Goal: Information Seeking & Learning: Find specific fact

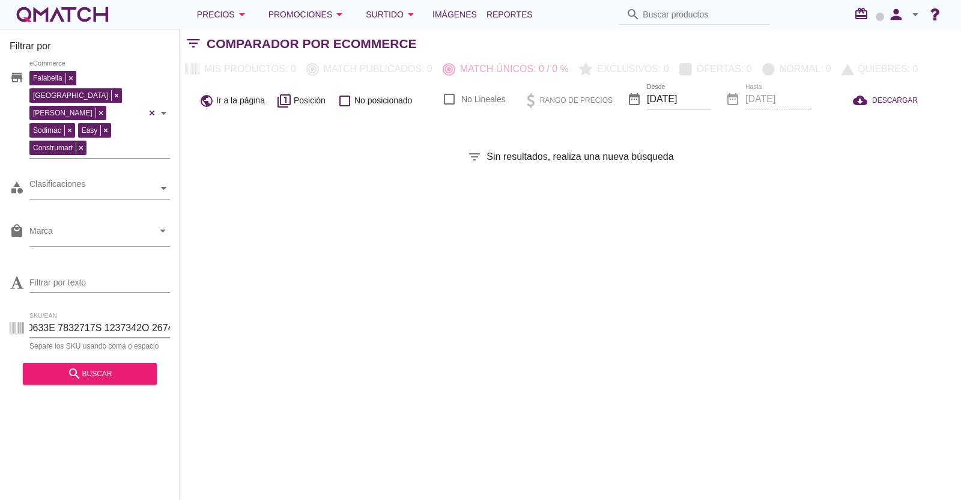
drag, startPoint x: 72, startPoint y: 289, endPoint x: 430, endPoint y: 291, distance: 358.0
click at [426, 291] on div "Filtrar por store Falabella [GEOGRAPHIC_DATA][PERSON_NAME] Sodimac Easy Constru…" at bounding box center [570, 264] width 781 height 471
type input "138P 1305567P 1305568P 1305569P 1305570P 1345266P 1415248P 1415250P 1415249P 13…"
click at [145, 318] on input "138P 1305567P 1305568P 1305569P 1305570P 1345266P 1415248P 1415250P 1415249P 13…" at bounding box center [99, 327] width 141 height 19
click at [144, 318] on input "138P 1305567P 1305568P 1305569P 1305570P 1345266P 1415248P 1415250P 1415249P 13…" at bounding box center [99, 327] width 141 height 19
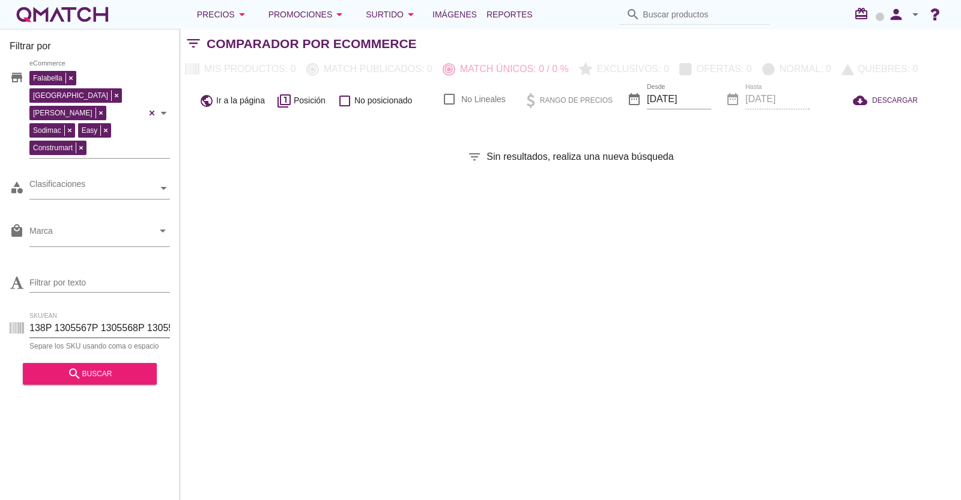
click at [144, 318] on input "138P 1305567P 1305568P 1305569P 1305570P 1345266P 1415248P 1415250P 1415249P 13…" at bounding box center [99, 327] width 141 height 19
click at [250, 12] on button "Precios arrow_drop_down" at bounding box center [222, 14] width 71 height 24
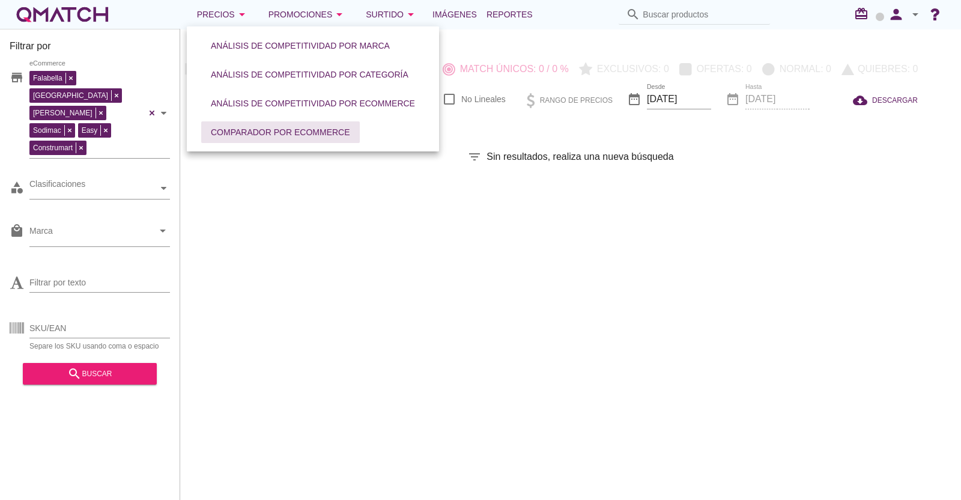
click at [269, 132] on div "Comparador por eCommerce" at bounding box center [280, 132] width 139 height 13
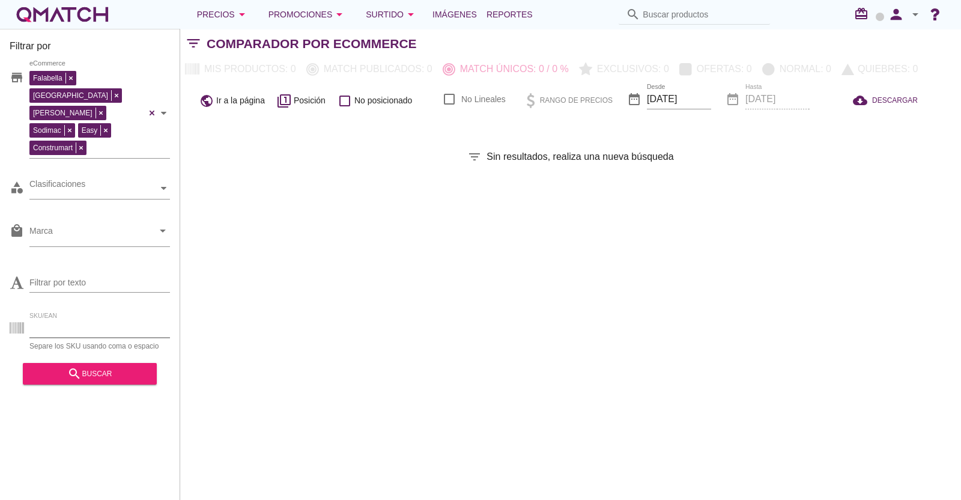
click at [57, 318] on input "SKU/EAN" at bounding box center [99, 327] width 141 height 19
paste input "1298845P"
click at [85, 366] on div "search buscar" at bounding box center [89, 373] width 115 height 14
drag, startPoint x: 131, startPoint y: 288, endPoint x: 0, endPoint y: 292, distance: 131.0
click at [0, 292] on div "Filtrar por store Falabella [GEOGRAPHIC_DATA][PERSON_NAME] Sodimac Easy Constru…" at bounding box center [90, 264] width 180 height 471
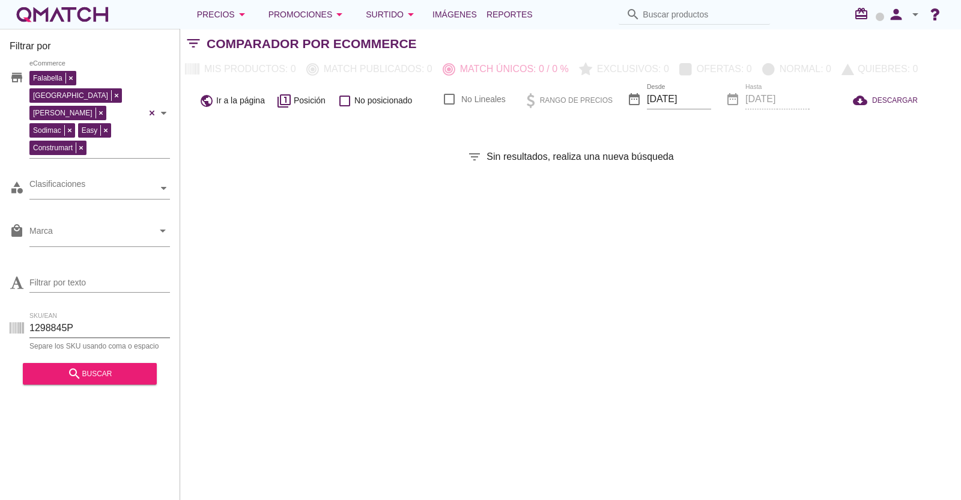
paste input "3111P 1298846P 1293112P 1293113P 1308912P 854576P 926085P 1290541"
type input "1293111P 1298846P 1293112P 1293113P 1308912P 854576P 926085P 1290541P"
click at [79, 366] on icon "search" at bounding box center [74, 373] width 14 height 14
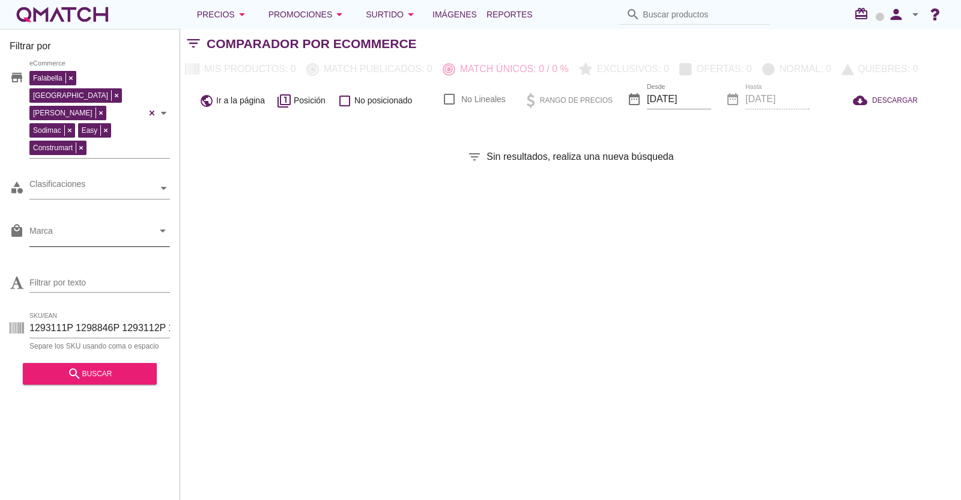
click at [74, 224] on input "Marca" at bounding box center [91, 233] width 124 height 19
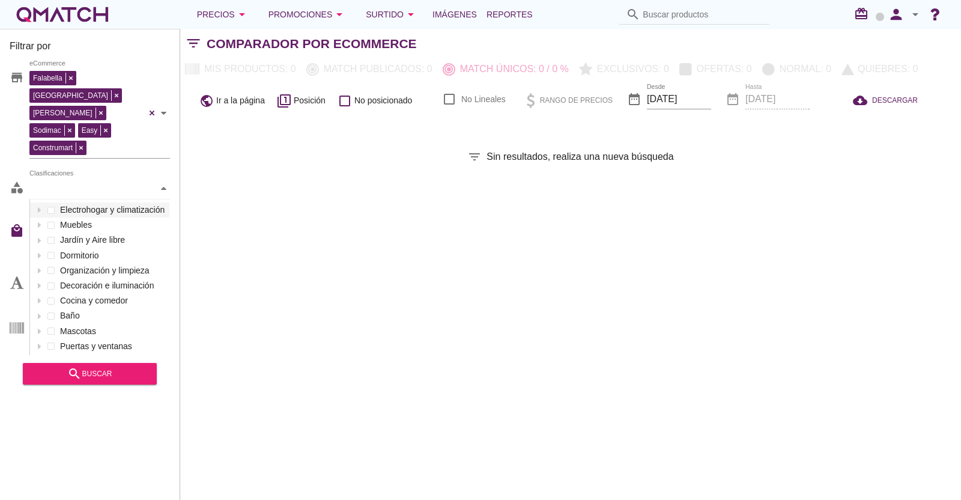
click at [75, 182] on div "Clasificaciones" at bounding box center [93, 188] width 129 height 13
click at [50, 178] on div "Clasificaciones Electrohogar y climatización Muebles Jardín y Aire libre Dormit…" at bounding box center [99, 189] width 141 height 22
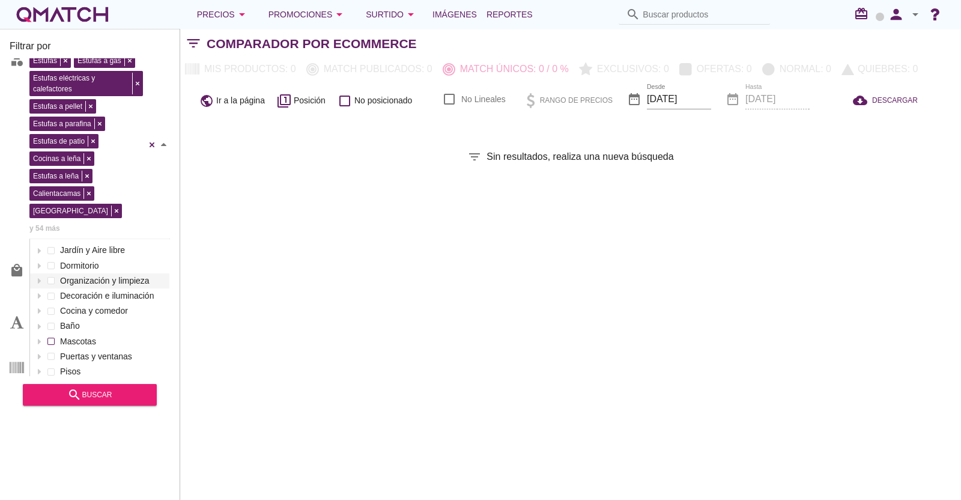
scroll to position [54, 0]
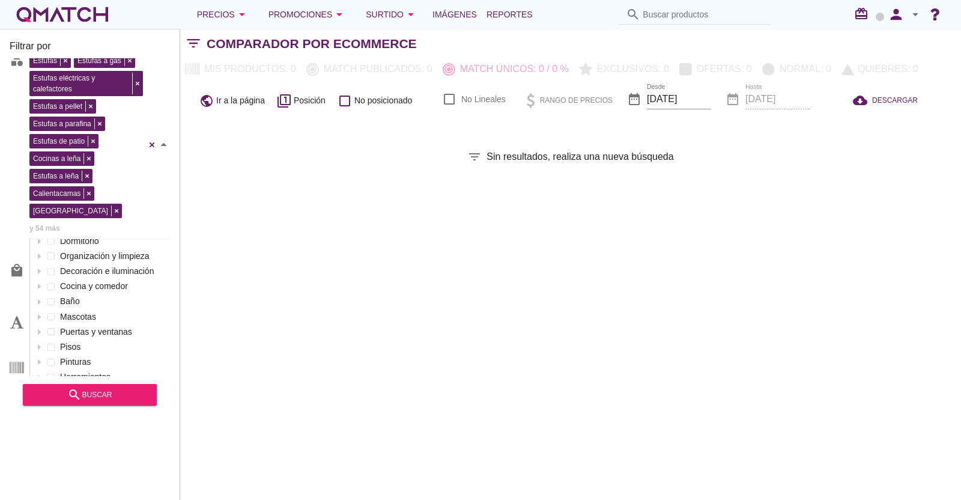
click at [321, 378] on div "Filtrar por store Falabella [GEOGRAPHIC_DATA][PERSON_NAME] Sodimac Easy Constru…" at bounding box center [570, 264] width 781 height 471
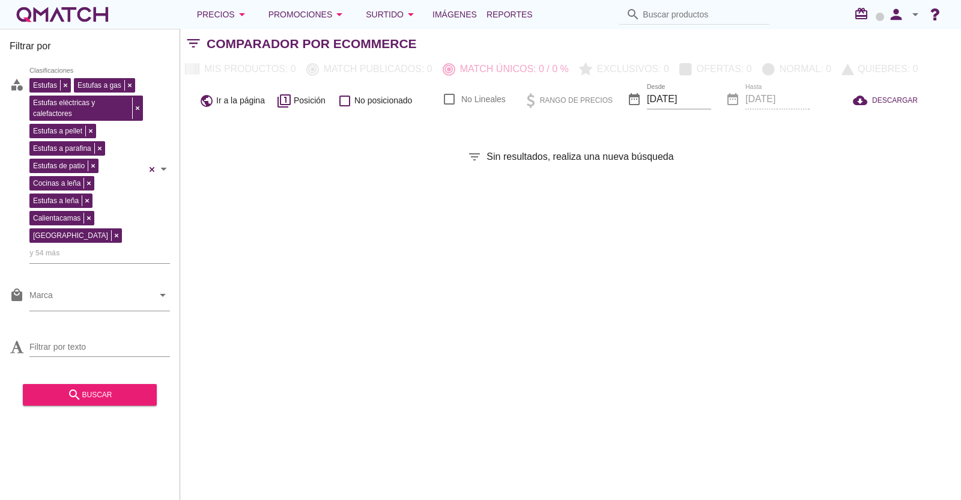
click at [92, 383] on input "1293111P 1298846P 1293112P 1293113P 1308912P 854576P 926085P 1290541P" at bounding box center [99, 392] width 141 height 19
click at [93, 392] on div "search buscar" at bounding box center [89, 394] width 115 height 14
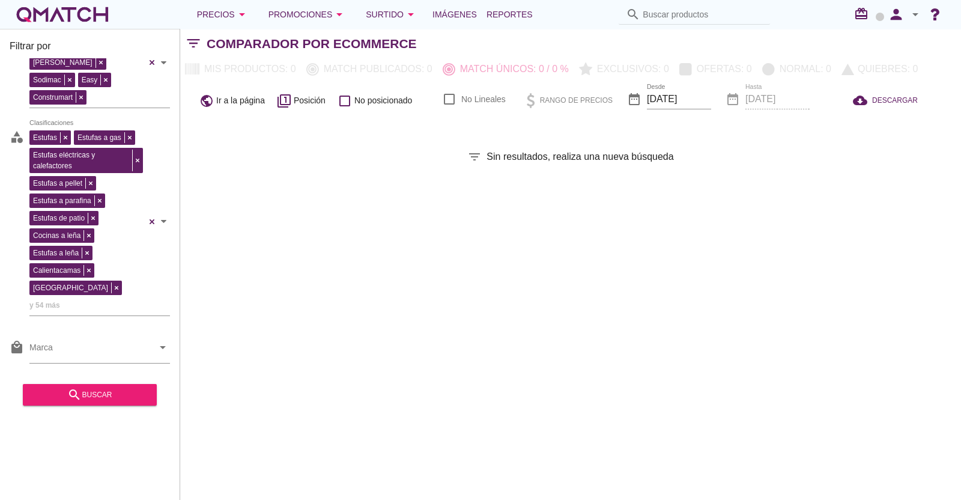
scroll to position [0, 0]
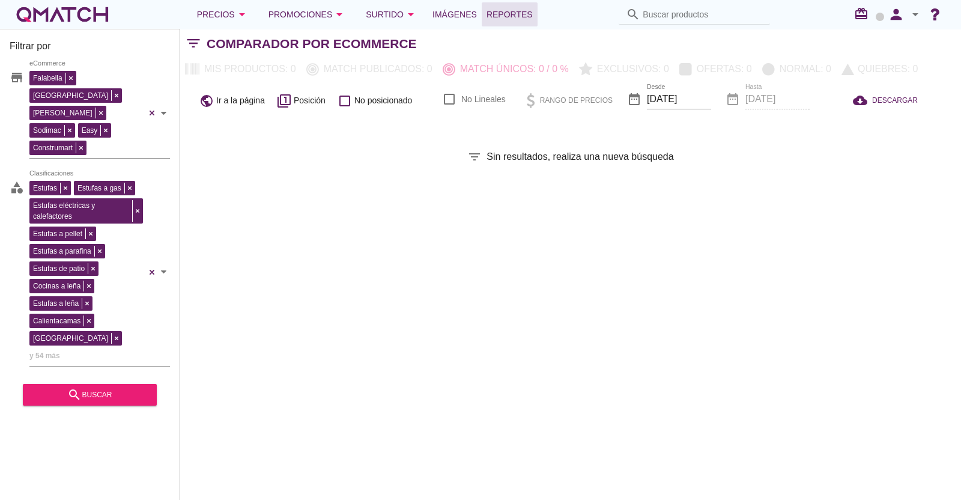
click at [516, 12] on span "Reportes" at bounding box center [509, 14] width 46 height 14
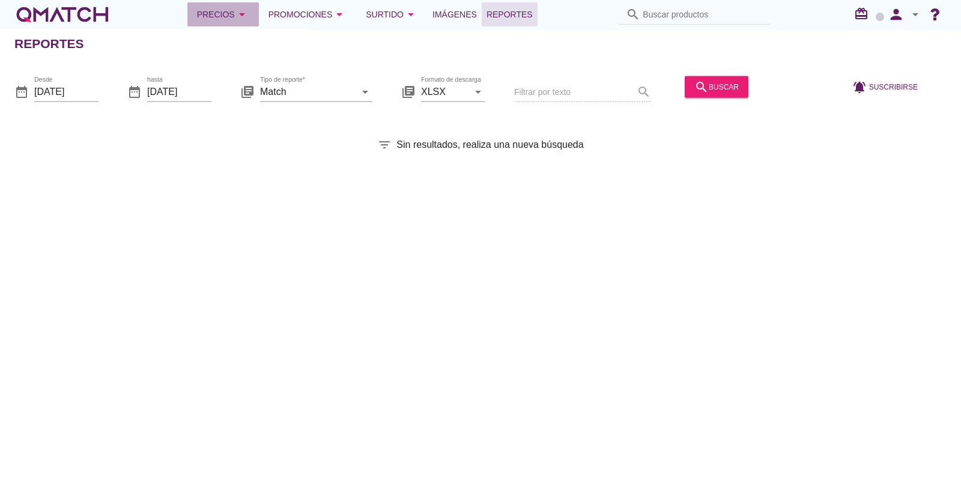
click at [226, 19] on div "Precios arrow_drop_down" at bounding box center [223, 14] width 52 height 14
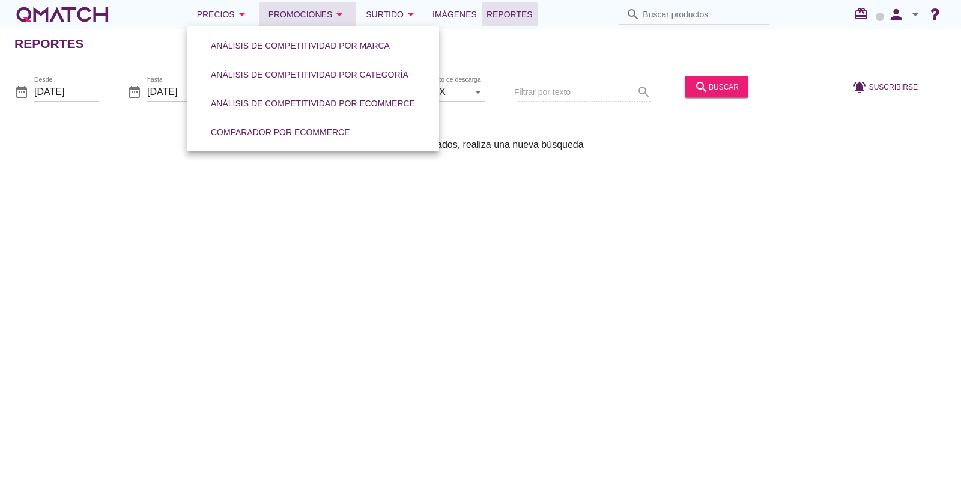
click at [281, 19] on div "Promociones arrow_drop_down" at bounding box center [307, 14] width 79 height 14
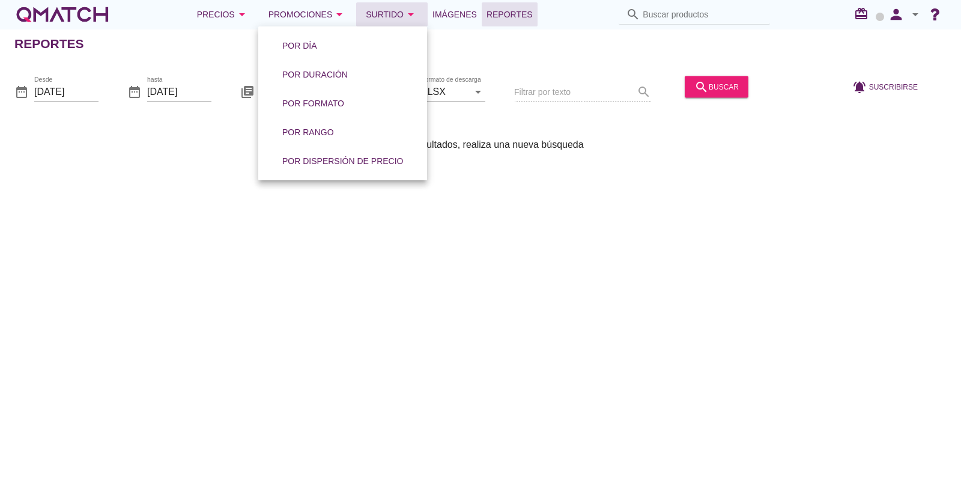
click at [387, 14] on div "Surtido arrow_drop_down" at bounding box center [392, 14] width 52 height 14
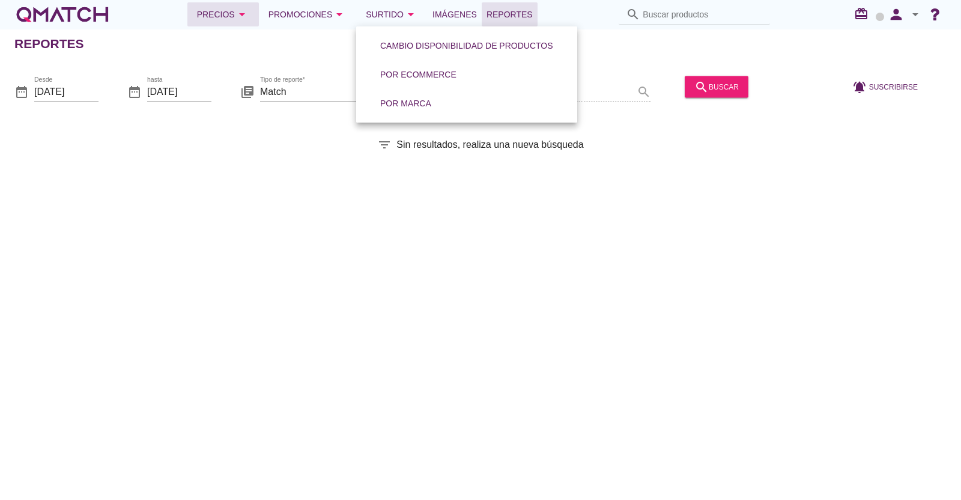
click at [220, 16] on div "Precios arrow_drop_down" at bounding box center [223, 14] width 52 height 14
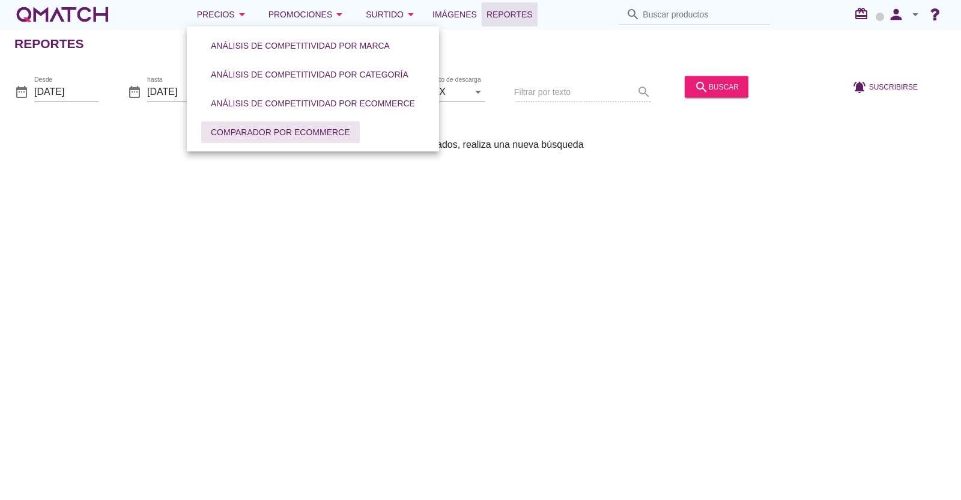
click at [238, 133] on div "Comparador por eCommerce" at bounding box center [280, 132] width 139 height 13
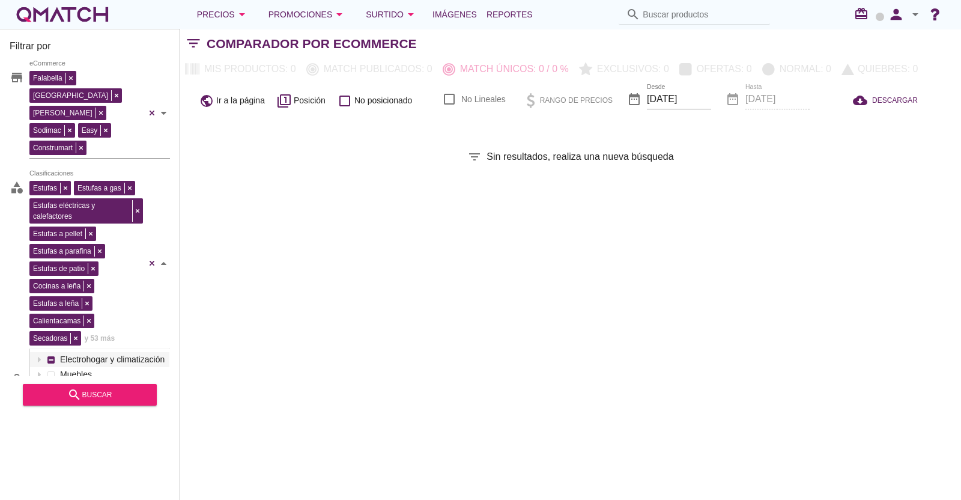
click at [75, 297] on div "Estufas Estufas a gas Estufas eléctricas y calefactores Estufas a pellet Estufa…" at bounding box center [87, 262] width 117 height 168
click at [73, 296] on div "Estufas Estufas a gas Estufas eléctricas y calefactores Estufas a pellet Estufa…" at bounding box center [87, 270] width 117 height 185
click at [52, 352] on div "Electrohogar y climatización Muebles Jardín y Aire libre Dormitorio Organizació…" at bounding box center [99, 465] width 139 height 227
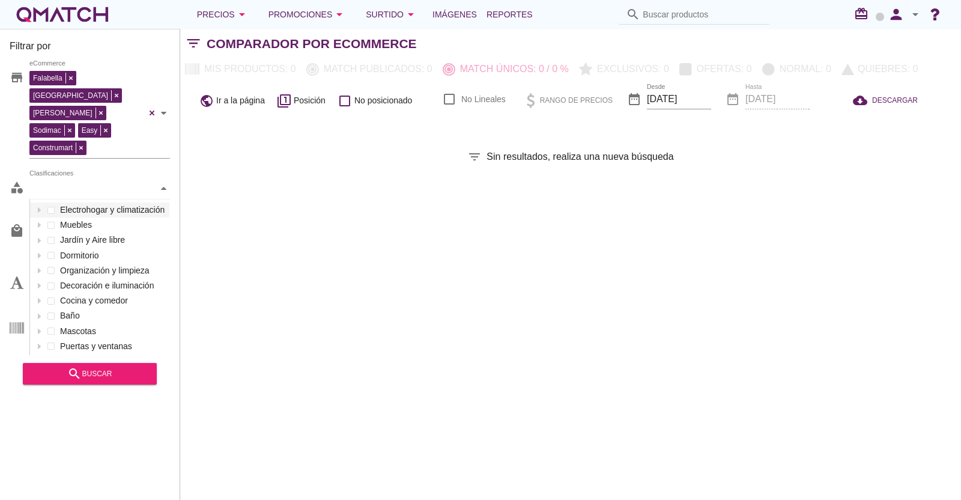
drag, startPoint x: 293, startPoint y: 207, endPoint x: 276, endPoint y: 204, distance: 17.0
click at [294, 207] on div "Filtrar por store Falabella [GEOGRAPHIC_DATA][PERSON_NAME] Sodimac Easy Constru…" at bounding box center [570, 264] width 781 height 471
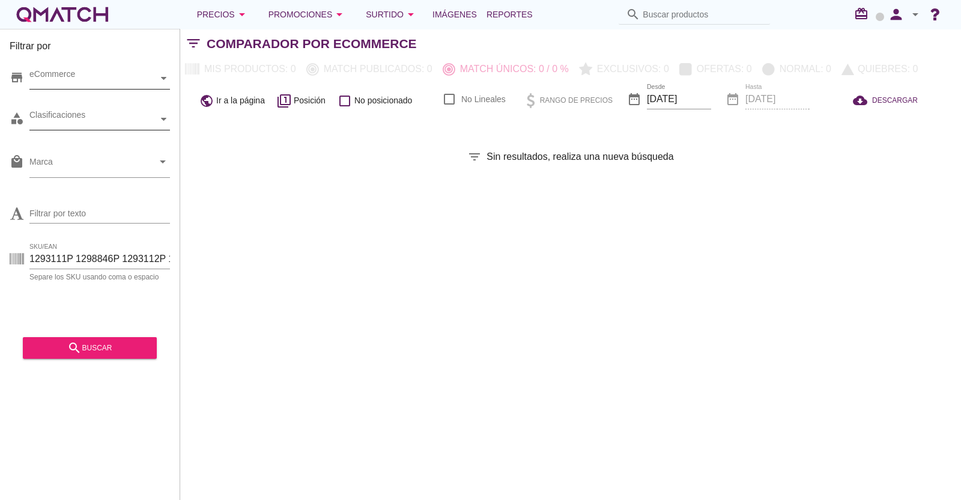
drag, startPoint x: 155, startPoint y: 91, endPoint x: 133, endPoint y: 94, distance: 22.4
click at [154, 92] on div "store eCommerce" at bounding box center [90, 81] width 160 height 36
click at [115, 85] on div "eCommerce" at bounding box center [93, 78] width 129 height 13
click at [50, 89] on div "eCommerce [GEOGRAPHIC_DATA]" at bounding box center [99, 79] width 141 height 22
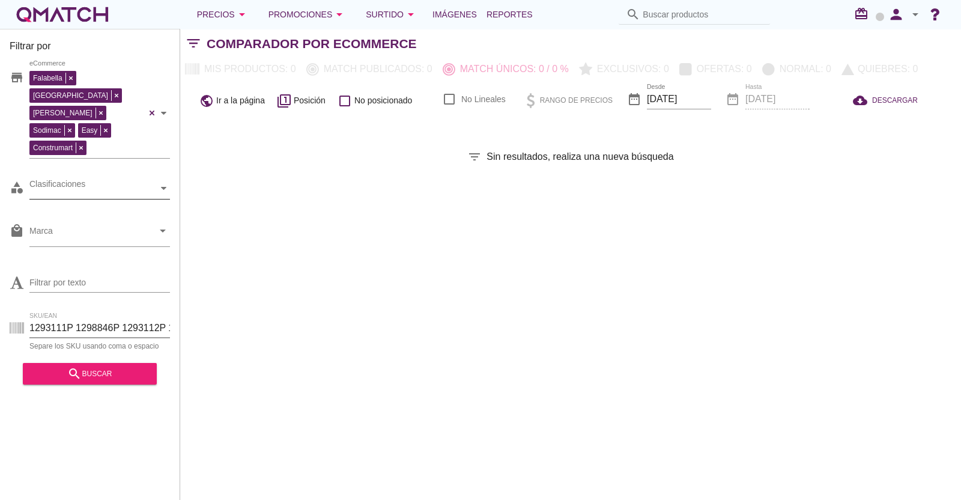
drag, startPoint x: 51, startPoint y: 292, endPoint x: 337, endPoint y: 280, distance: 286.2
click at [323, 291] on div "Filtrar por store Falabella [GEOGRAPHIC_DATA][PERSON_NAME] Sodimac Easy Constru…" at bounding box center [570, 264] width 781 height 471
type input "1"
paste input "1298845p 1293111p 1298846p 1293112p 1293113p 1308912p 854576p 926085p 1290541p …"
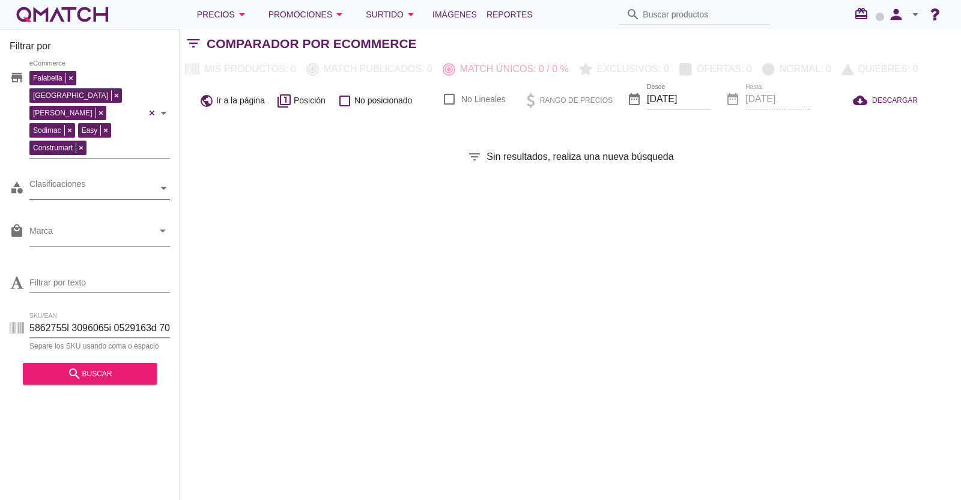
scroll to position [0, 6482]
type input "1298845p 1293111p 1298846p 1293112p 1293113p 1308912p 854576p 926085p 1290541p …"
click at [118, 354] on div "search buscar" at bounding box center [90, 369] width 134 height 30
click at [118, 366] on div "search buscar" at bounding box center [89, 373] width 115 height 14
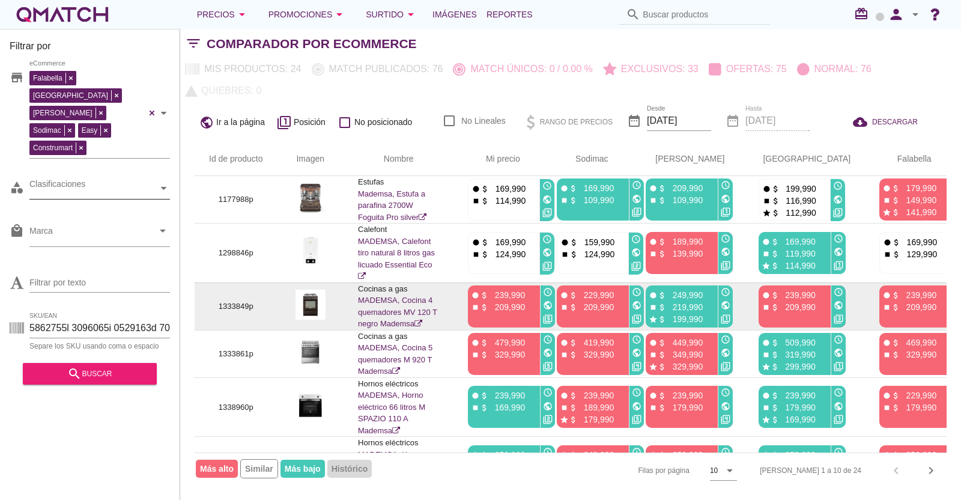
click at [227, 300] on p "1333849p" at bounding box center [236, 306] width 54 height 12
copy p "1333849p"
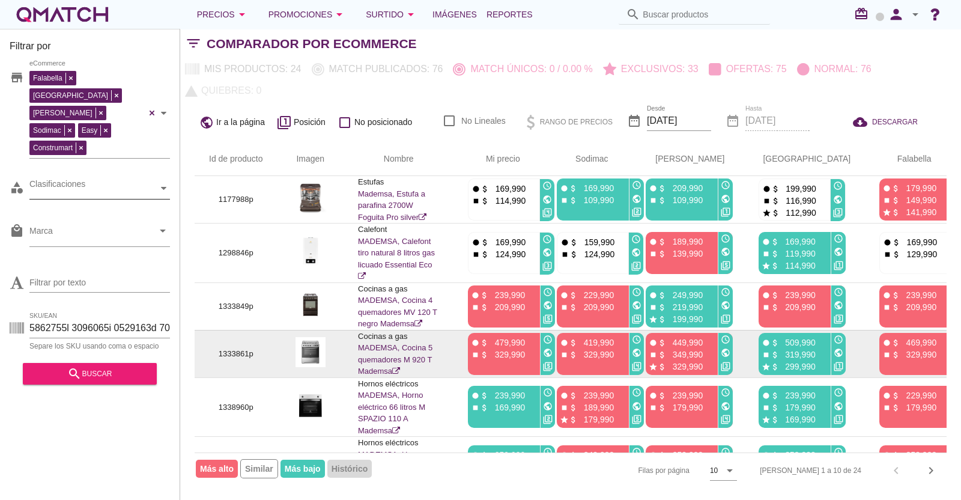
click at [235, 348] on p "1333861p" at bounding box center [236, 354] width 54 height 12
copy p "1333861p"
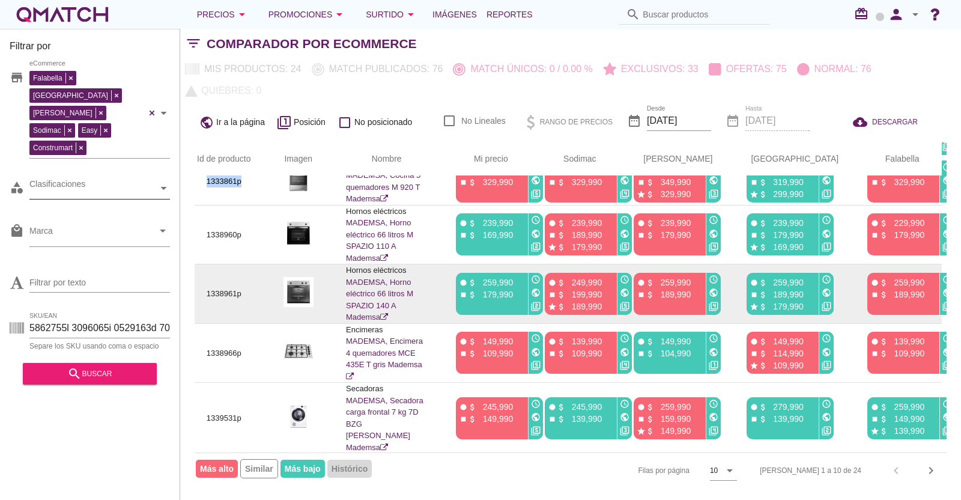
scroll to position [184, 12]
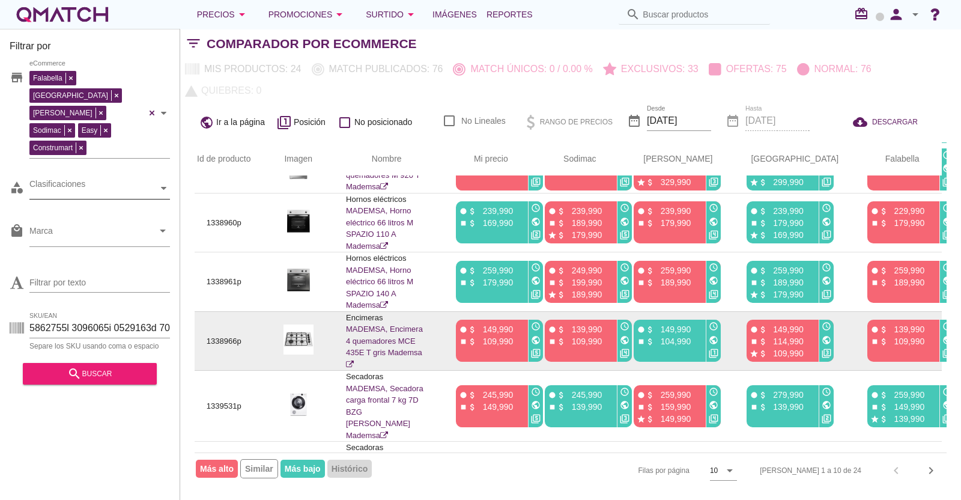
click at [219, 335] on p "1338966p" at bounding box center [224, 341] width 54 height 12
copy p "1338966p"
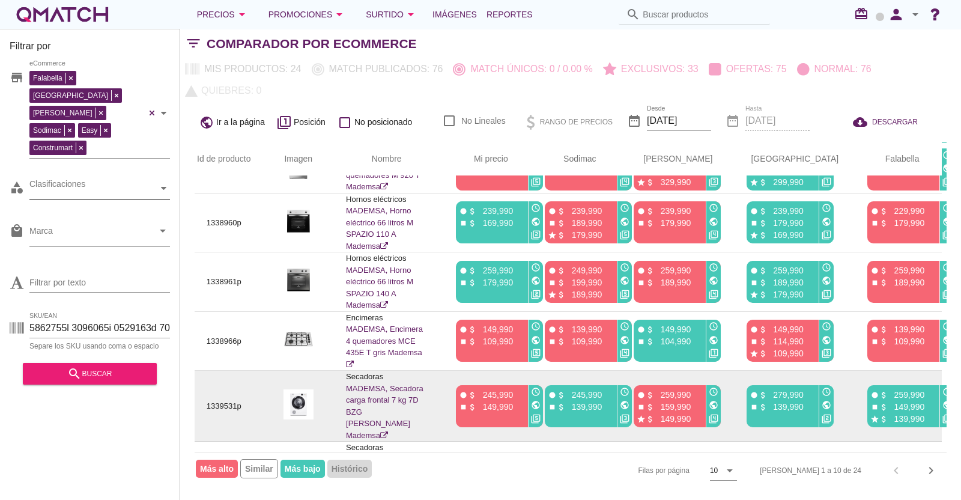
click at [206, 400] on p "1339531p" at bounding box center [224, 406] width 54 height 12
copy p "1339531p"
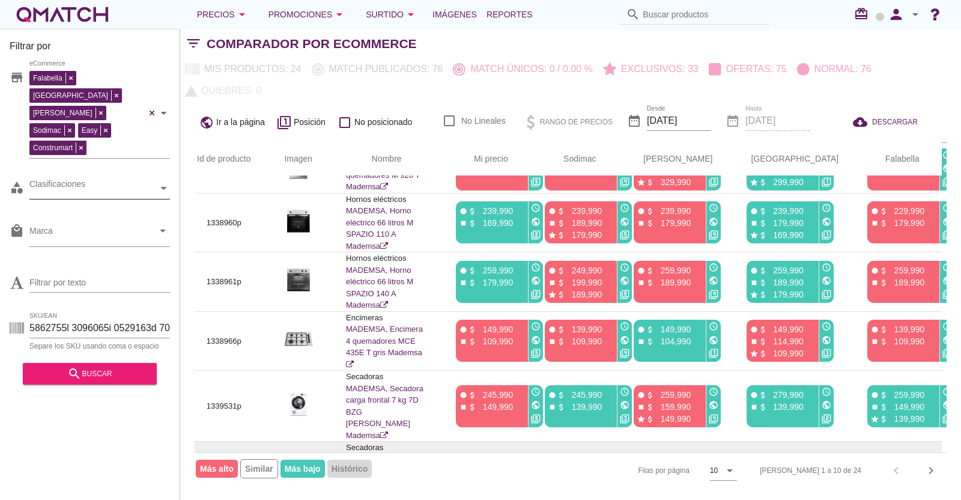
click at [218, 471] on p "1339532p" at bounding box center [224, 477] width 54 height 12
copy p "1339532p"
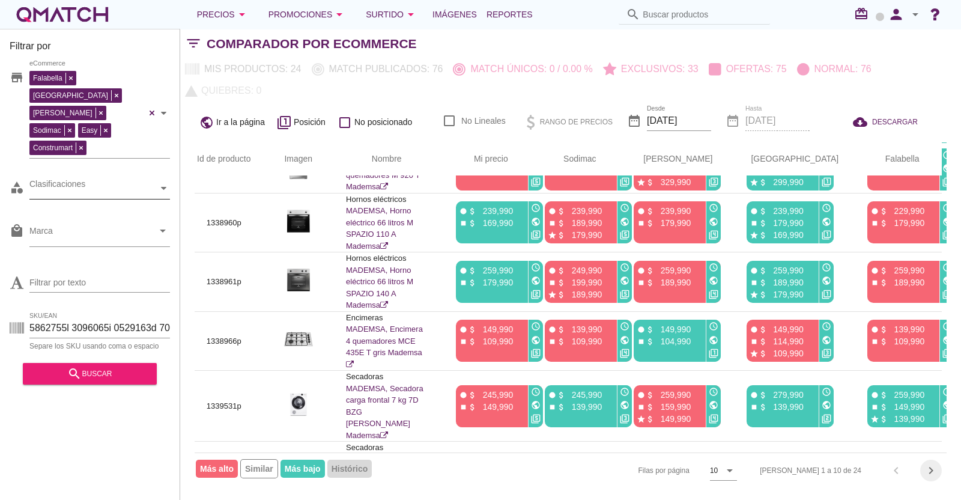
click at [932, 470] on icon "chevron_right" at bounding box center [931, 470] width 14 height 14
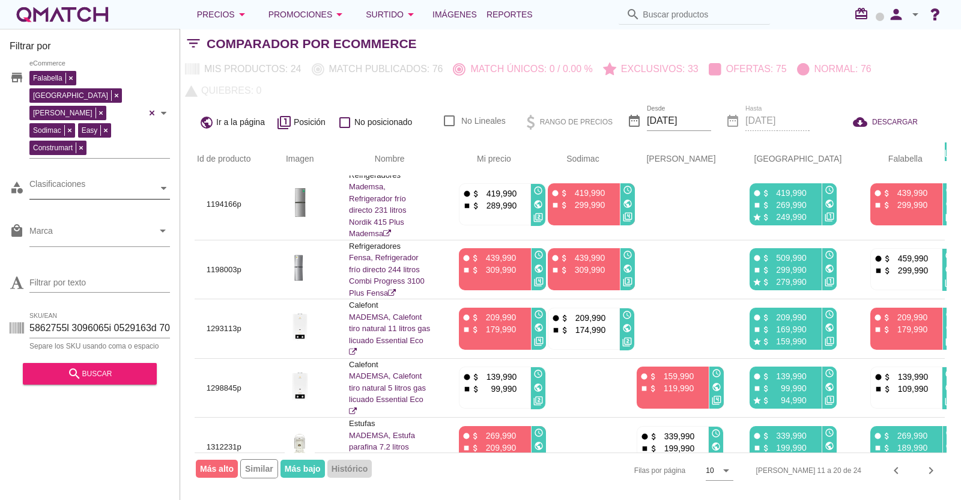
scroll to position [0, 0]
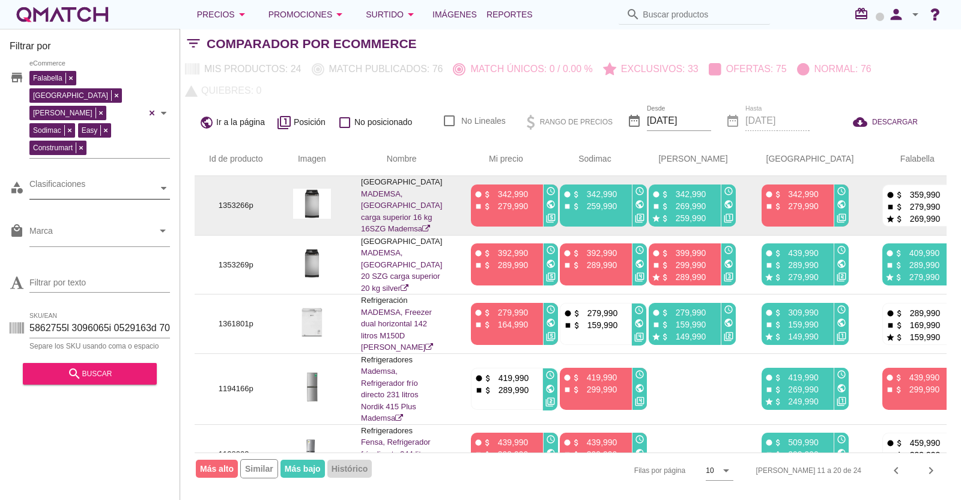
click at [232, 199] on p "1353266p" at bounding box center [236, 205] width 54 height 12
click at [231, 199] on p "1353266p" at bounding box center [236, 205] width 54 height 12
copy p "1353266p"
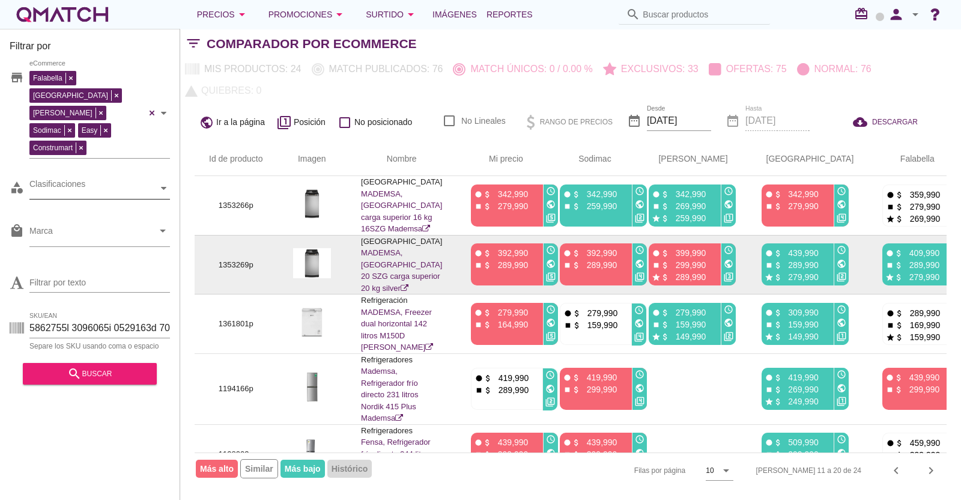
click at [223, 259] on p "1353269p" at bounding box center [236, 265] width 54 height 12
copy p "1353269p"
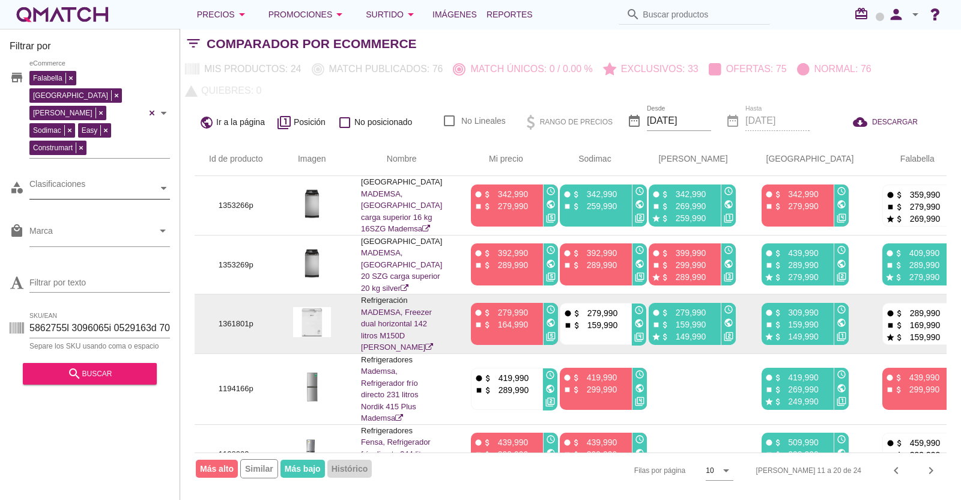
click at [237, 318] on p "1361801p" at bounding box center [236, 324] width 54 height 12
copy p "1361801p"
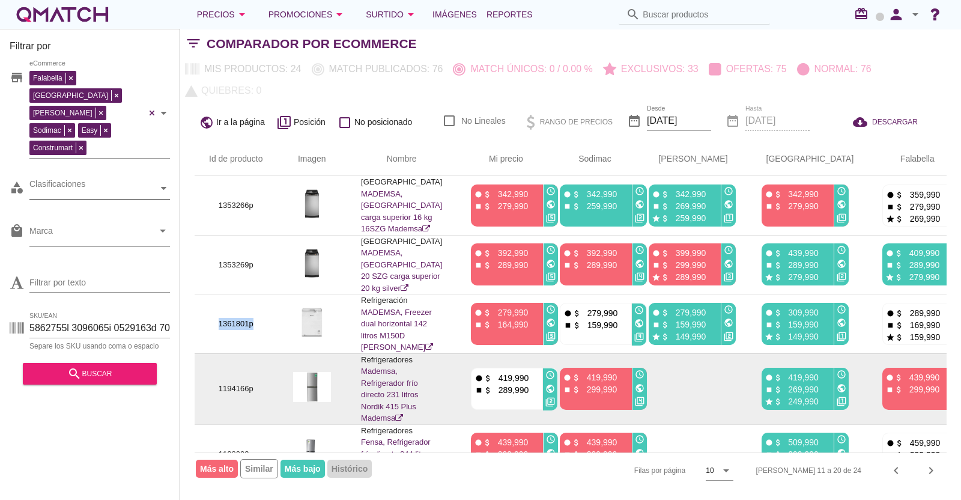
scroll to position [74, 0]
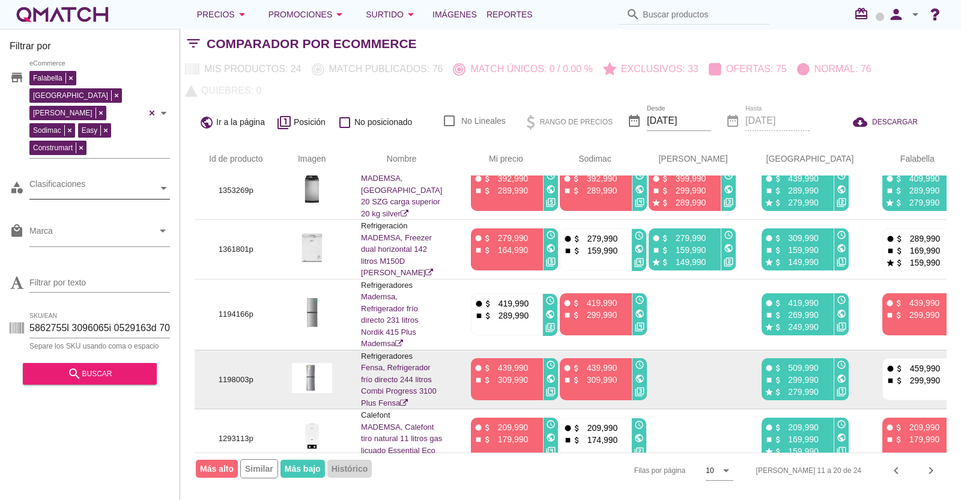
click at [229, 374] on p "1198003p" at bounding box center [236, 380] width 54 height 12
copy p "1198003p"
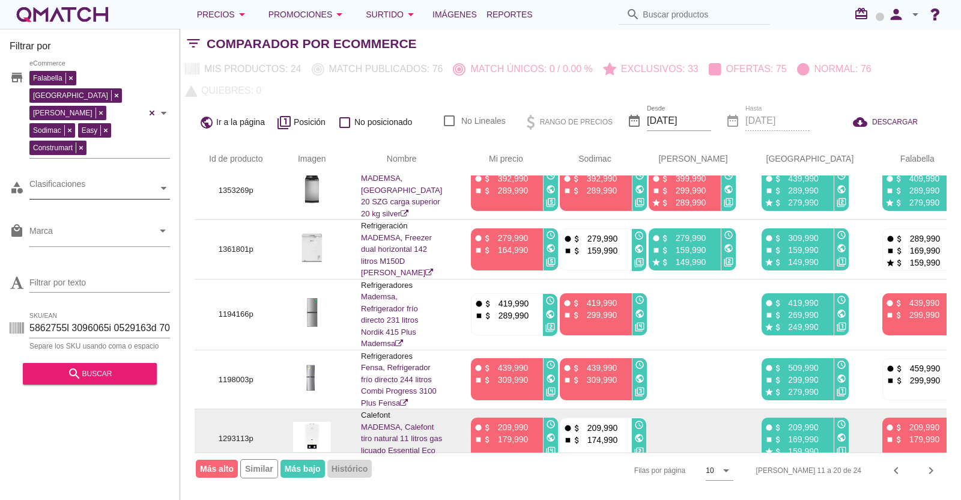
click at [228, 432] on p "1293113p" at bounding box center [236, 438] width 54 height 12
copy p "1293113p"
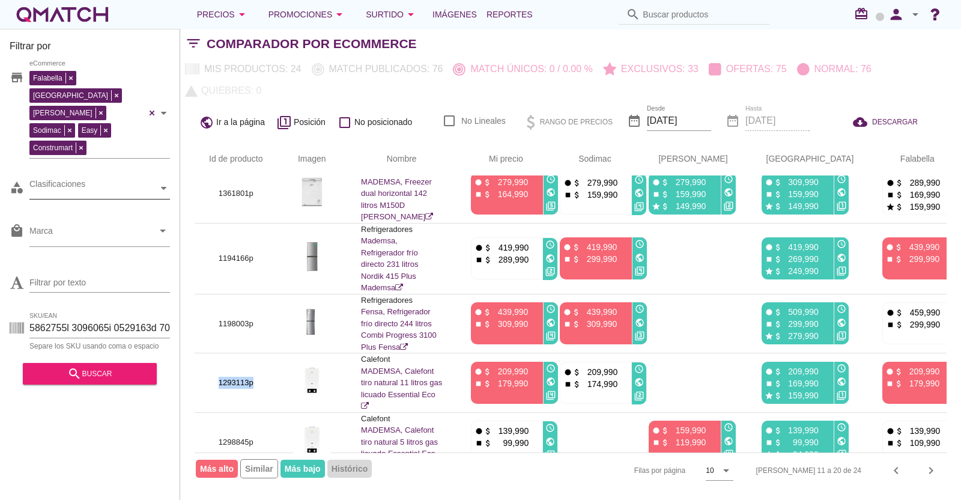
scroll to position [189, 0]
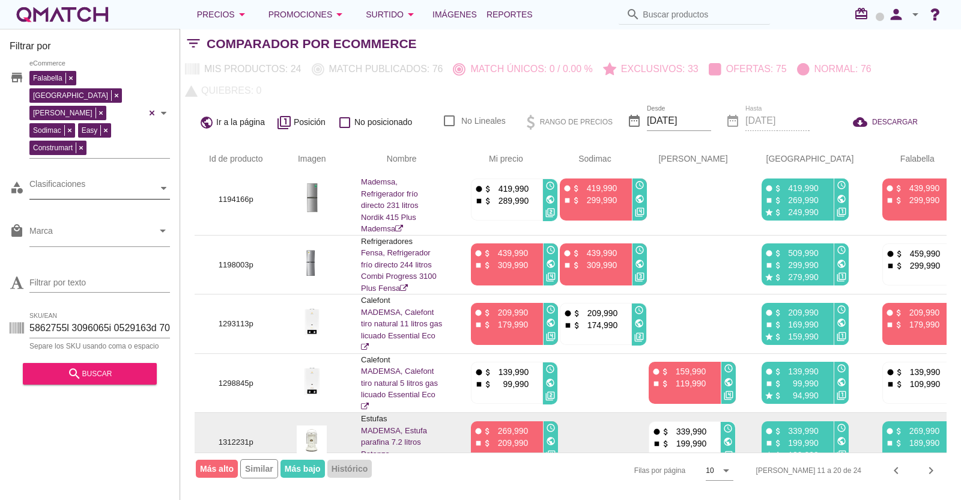
click at [236, 436] on p "1312231p" at bounding box center [236, 442] width 54 height 12
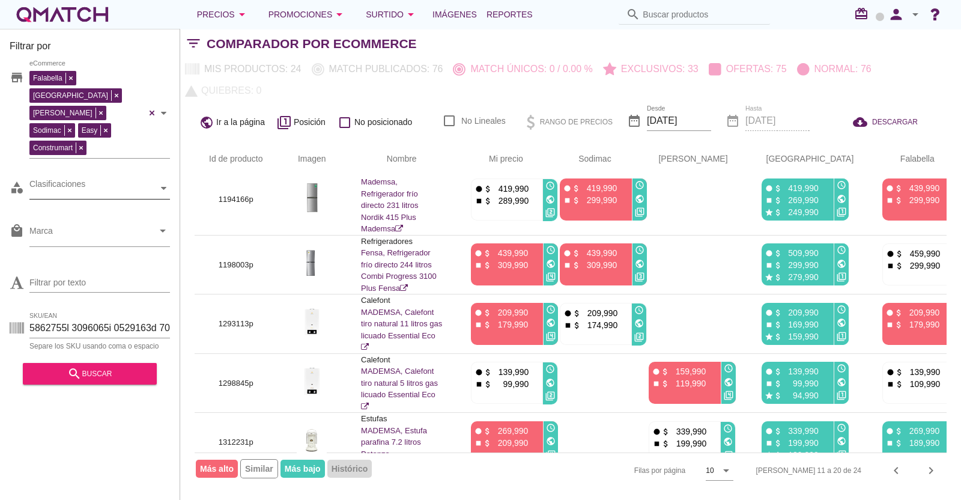
click at [232, 499] on p "1338962p" at bounding box center [236, 507] width 54 height 12
click at [936, 471] on icon "chevron_right" at bounding box center [931, 470] width 14 height 14
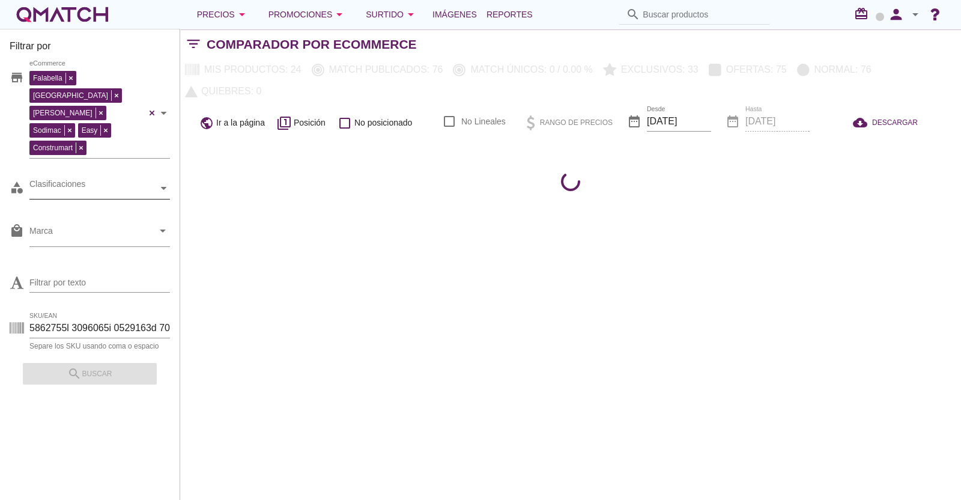
scroll to position [0, 0]
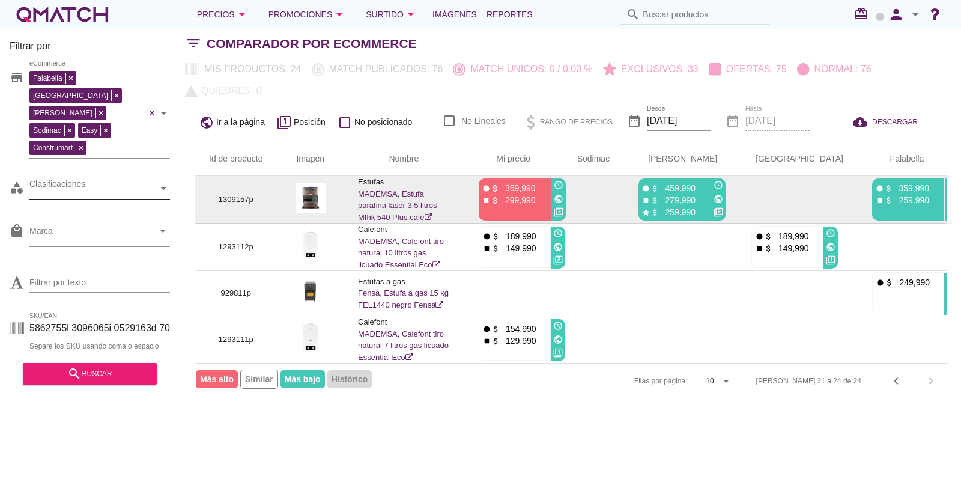
click at [225, 196] on p "1309157p" at bounding box center [236, 199] width 54 height 12
click at [224, 196] on p "1309157p" at bounding box center [236, 199] width 54 height 12
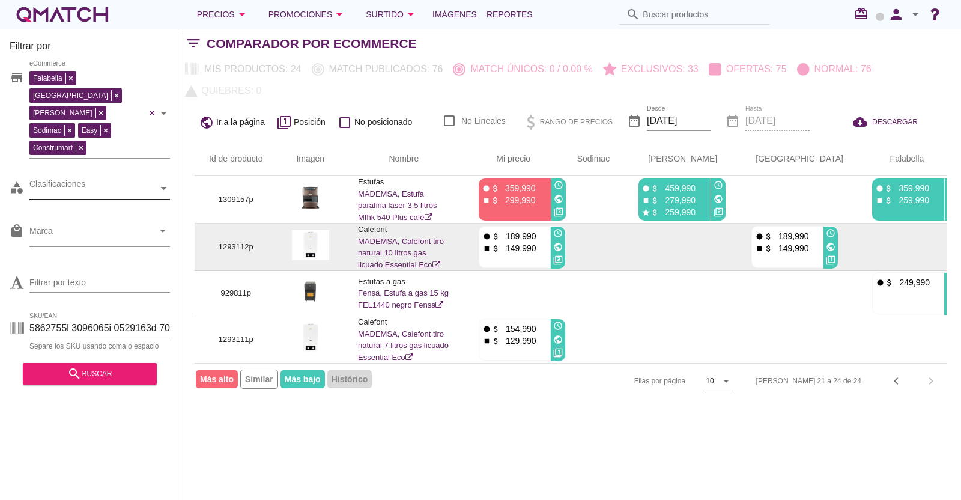
click at [225, 243] on p "1293112p" at bounding box center [236, 247] width 54 height 12
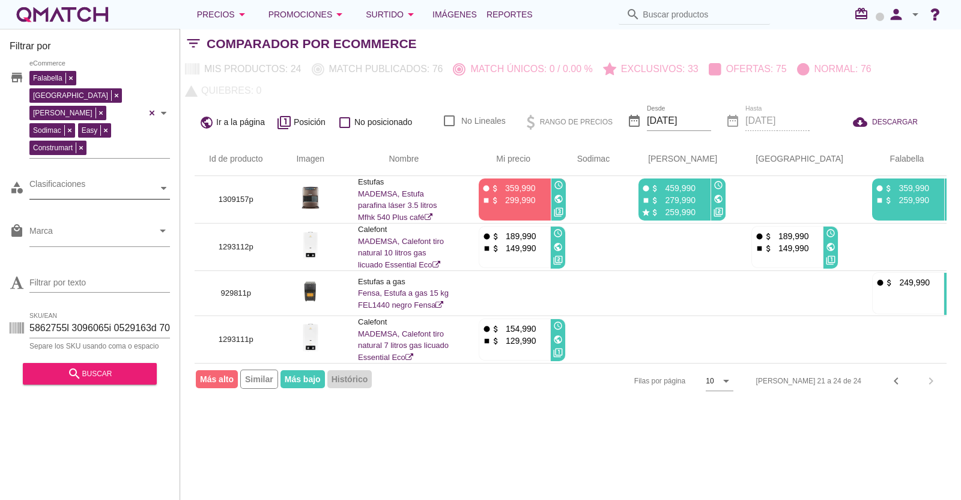
click at [220, 384] on span "Más alto" at bounding box center [217, 379] width 42 height 18
click at [219, 382] on span "Más alto" at bounding box center [217, 379] width 42 height 18
click at [222, 406] on div "Filtrar por store Falabella [GEOGRAPHIC_DATA][PERSON_NAME] Sodimac Easy Constru…" at bounding box center [570, 264] width 781 height 471
